Goal: Navigation & Orientation: Find specific page/section

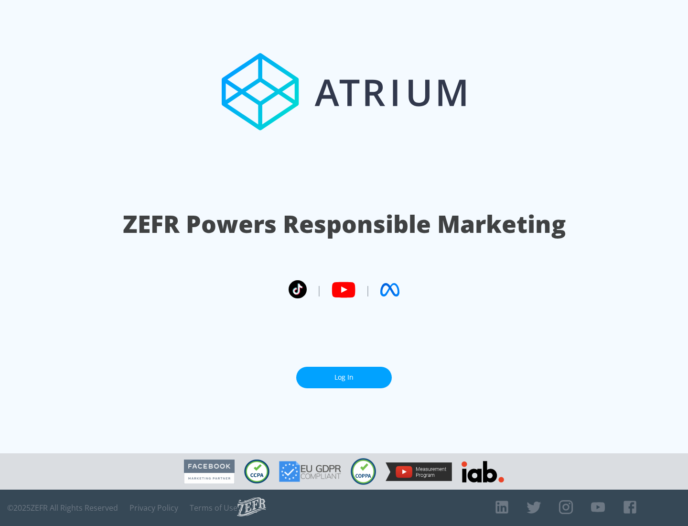
click at [344, 377] on link "Log In" at bounding box center [344, 378] width 96 height 22
